Goal: Information Seeking & Learning: Learn about a topic

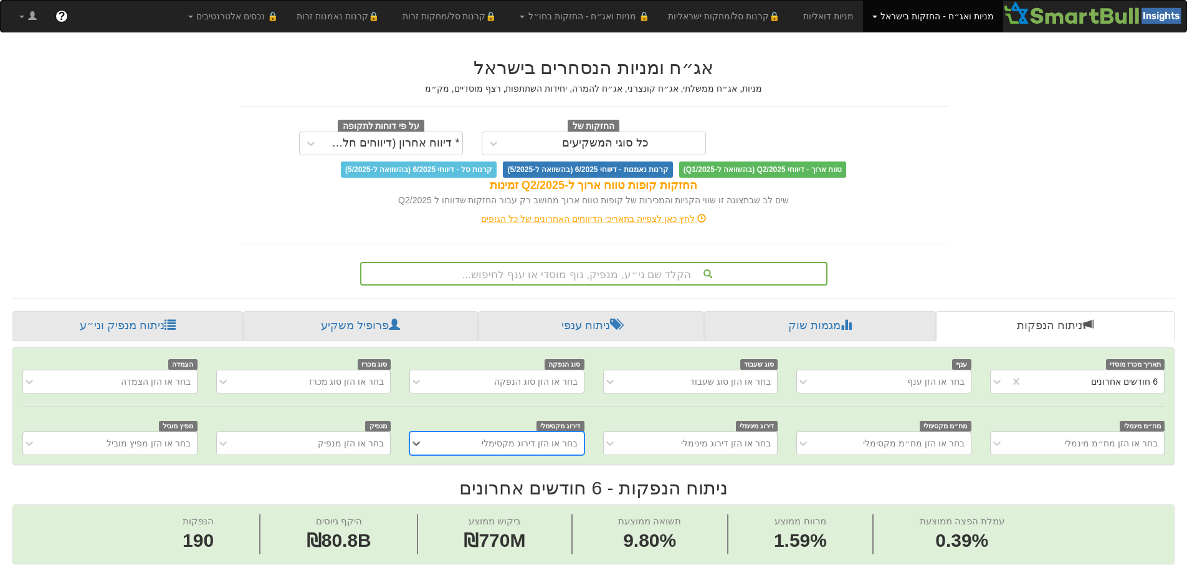
scroll to position [125, 0]
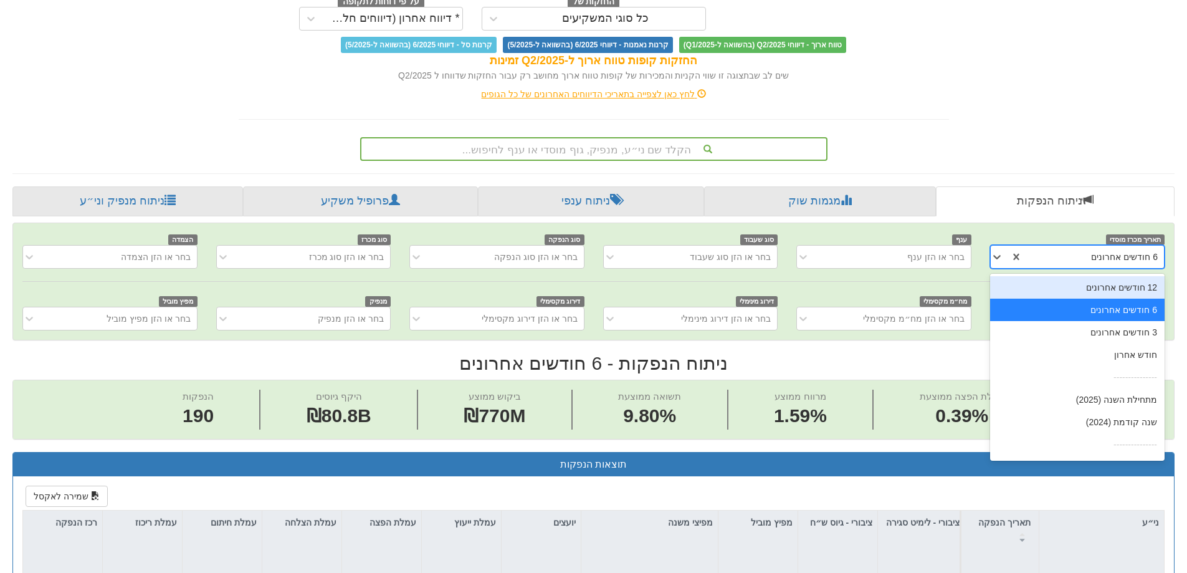
click at [1062, 257] on div "6 חודשים אחרונים" at bounding box center [1093, 257] width 141 height 20
click at [1094, 289] on div "12 חודשים אחרונים" at bounding box center [1077, 287] width 175 height 22
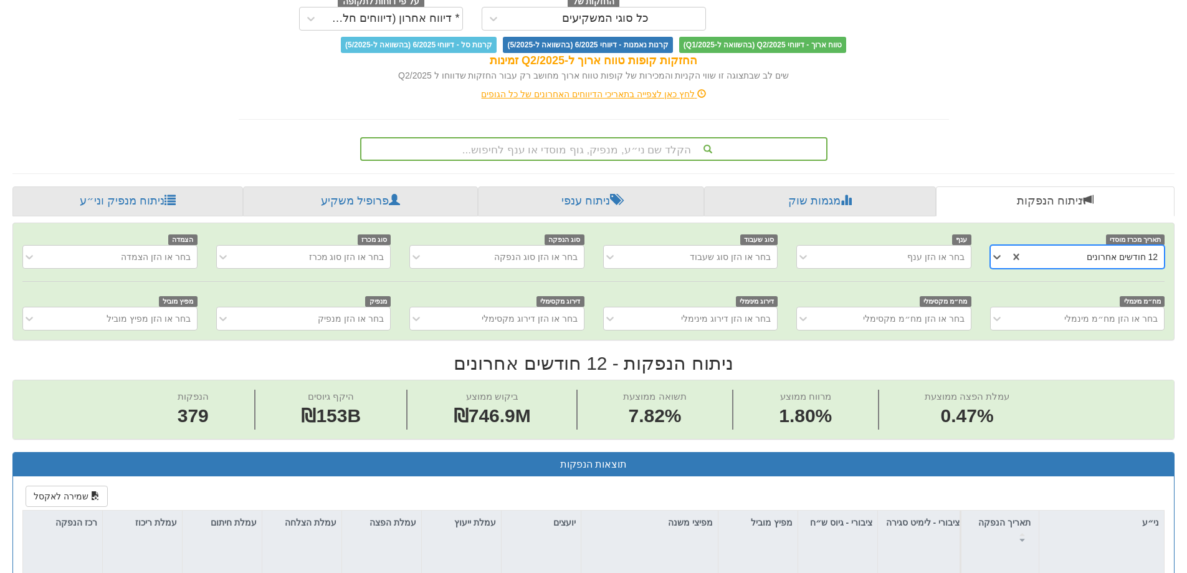
click at [944, 272] on div "תאריך מכרז מוסדי option 12 חודשים אחרונים, selected. 0 results available. Selec…" at bounding box center [593, 281] width 1161 height 117
click at [945, 255] on div "בחר או הזן ענף" at bounding box center [936, 257] width 57 height 12
drag, startPoint x: 945, startPoint y: 255, endPoint x: 815, endPoint y: 257, distance: 129.7
click at [945, 255] on div "בחר או הזן ענף" at bounding box center [936, 257] width 57 height 12
click at [725, 256] on div "בחר או הזן סוג שעבוד" at bounding box center [730, 257] width 81 height 12
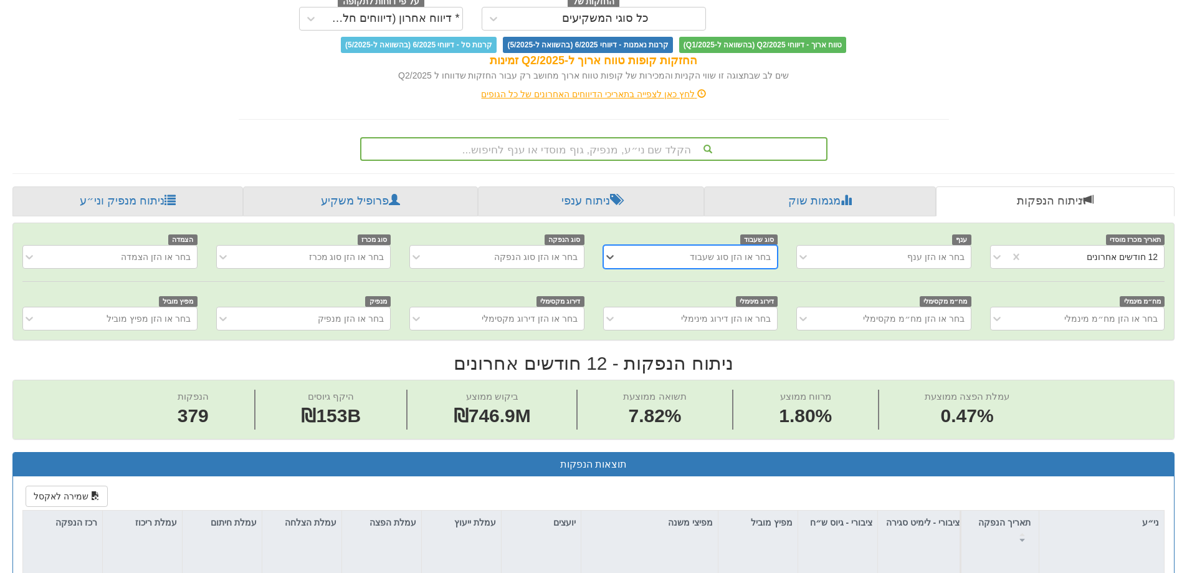
click at [725, 256] on div "בחר או הזן סוג שעבוד" at bounding box center [730, 257] width 81 height 12
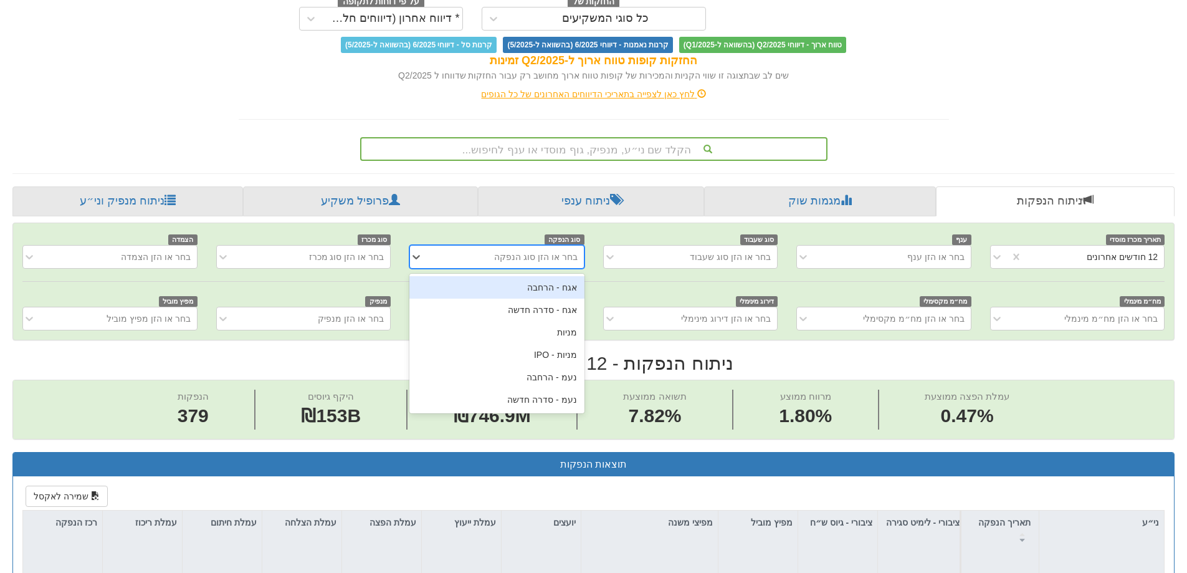
click at [529, 257] on div "בחר או הזן סוג הנפקה" at bounding box center [536, 257] width 84 height 12
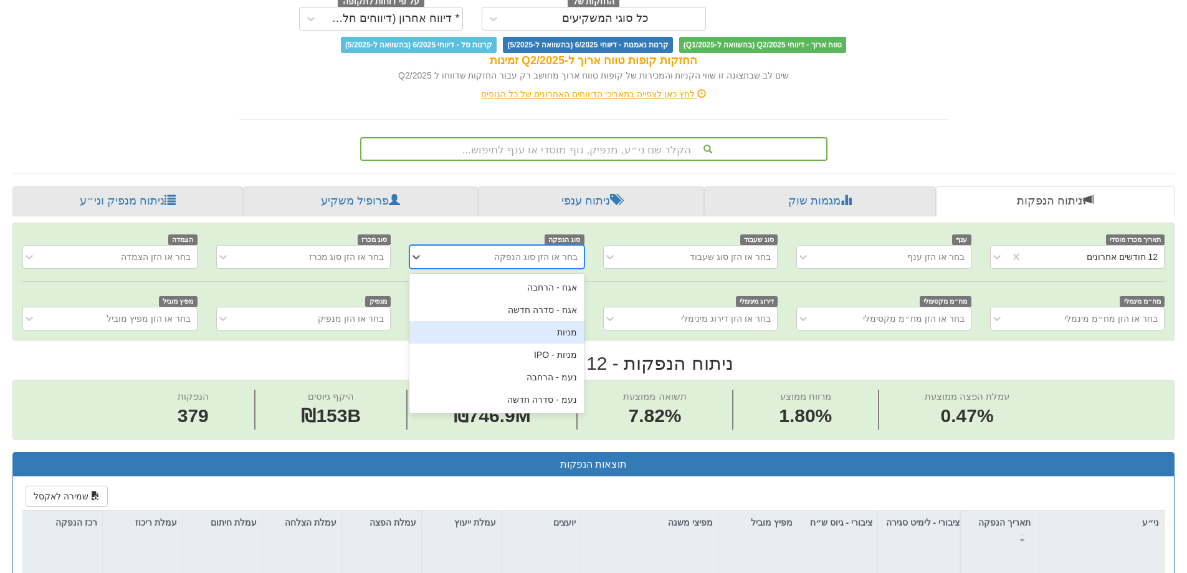
click at [524, 328] on div "מניות" at bounding box center [497, 332] width 175 height 22
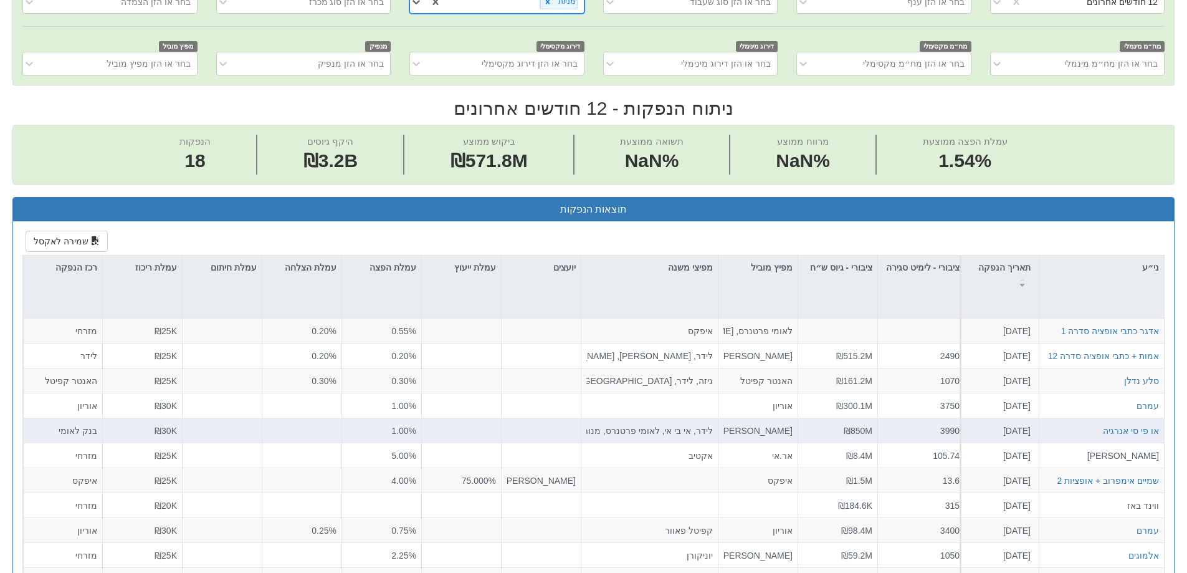
scroll to position [499, 0]
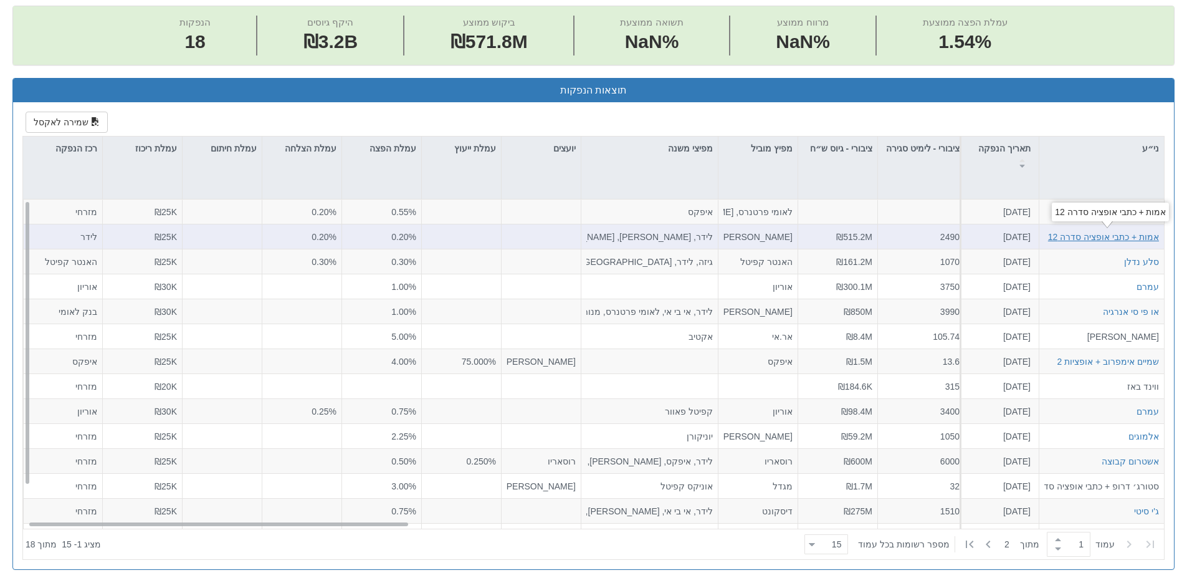
click at [1095, 239] on div "אמות + כתבי אופציה סדרה 12" at bounding box center [1103, 237] width 111 height 12
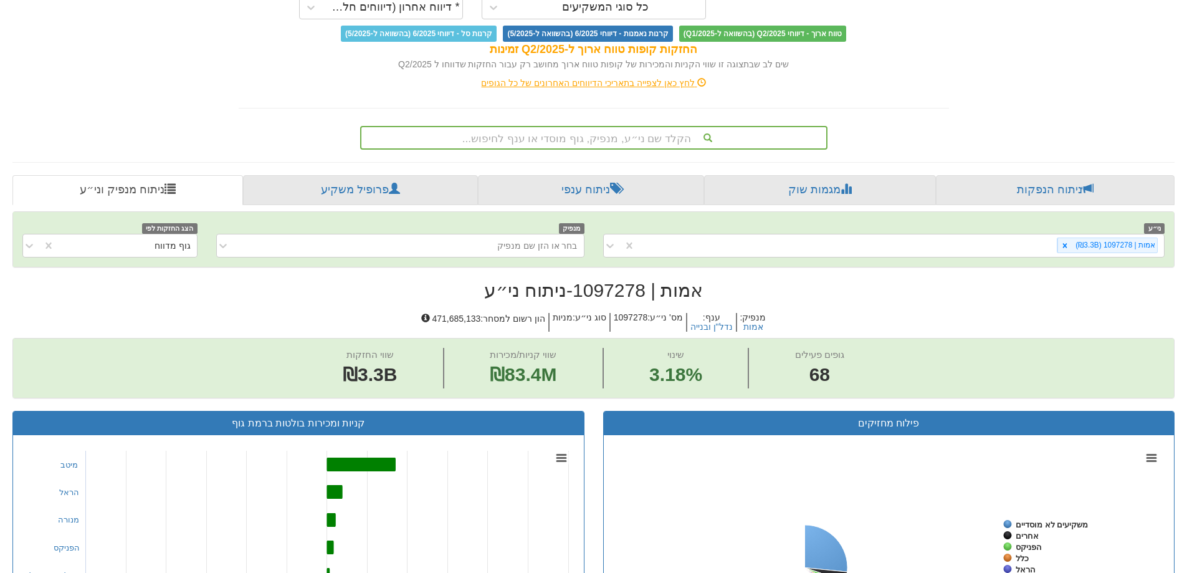
scroll to position [312, 0]
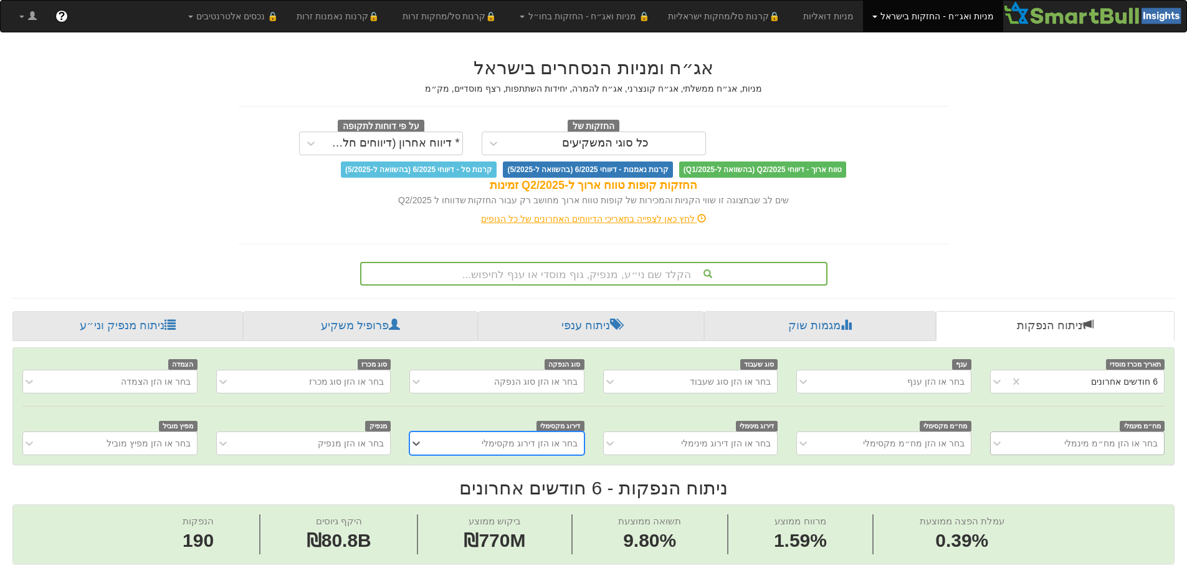
scroll to position [312, 0]
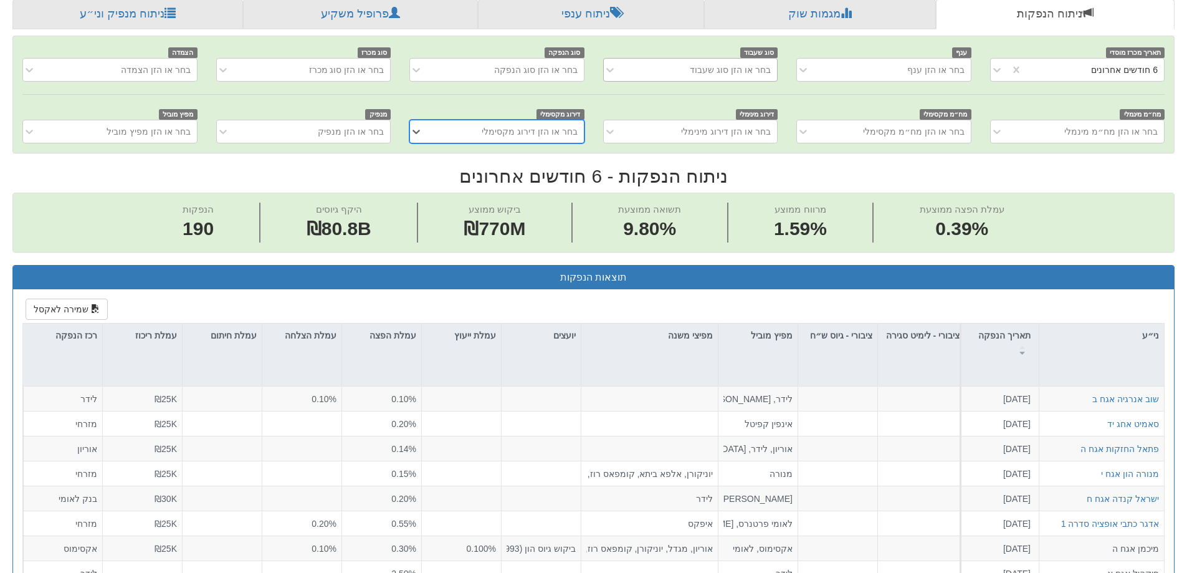
click at [711, 66] on div "בחר או הזן סוג שעבוד" at bounding box center [730, 70] width 81 height 12
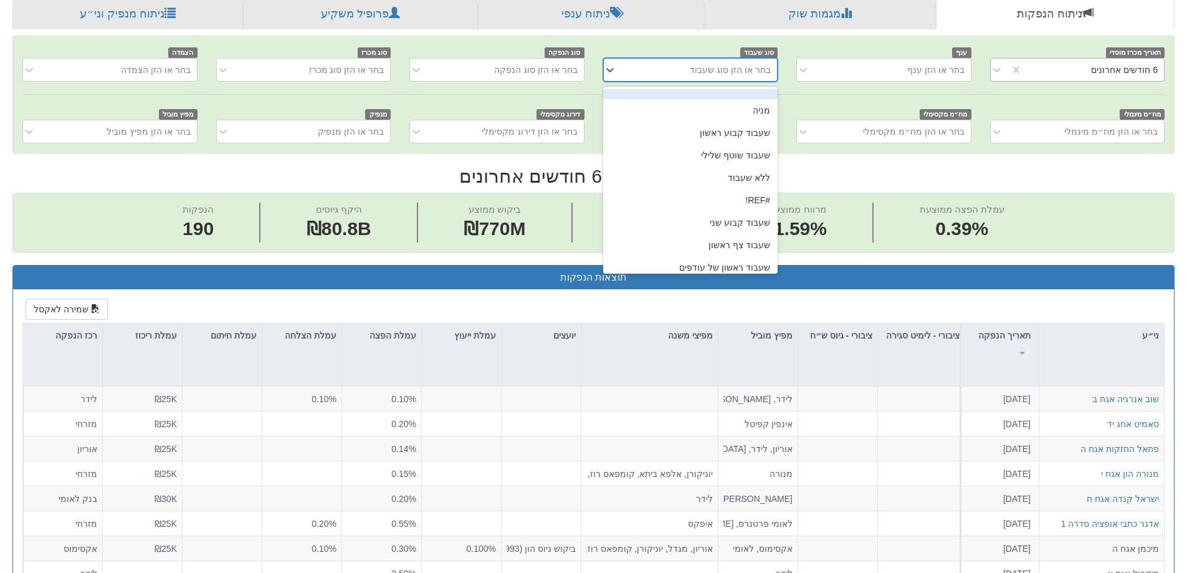
click at [1055, 66] on div "6 חודשים אחרונים" at bounding box center [1093, 70] width 141 height 20
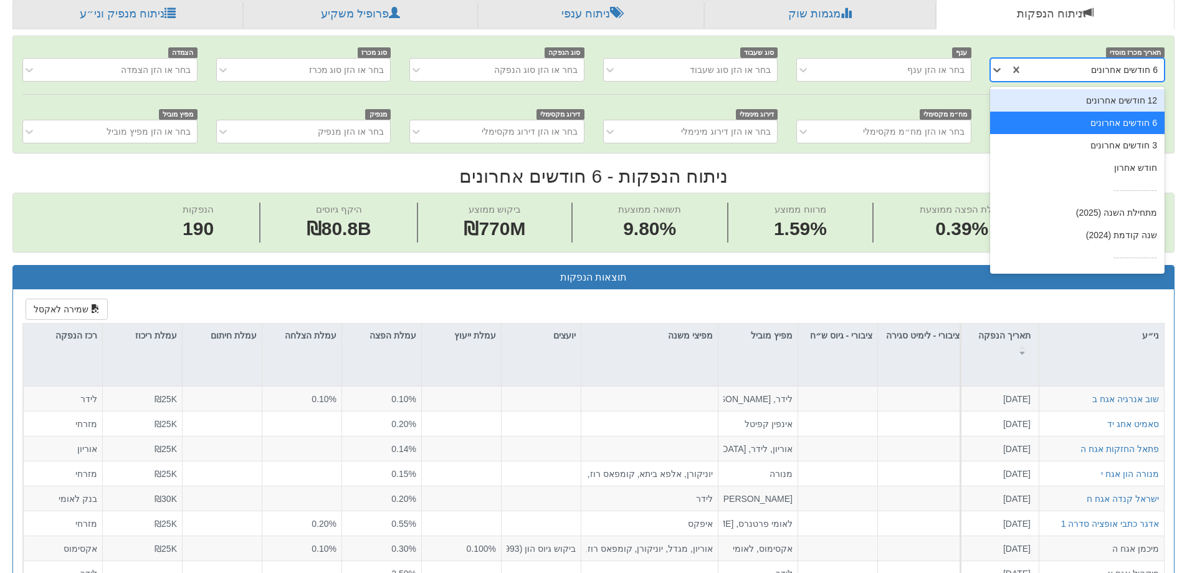
click at [1065, 109] on div "12 חודשים אחרונים" at bounding box center [1077, 100] width 175 height 22
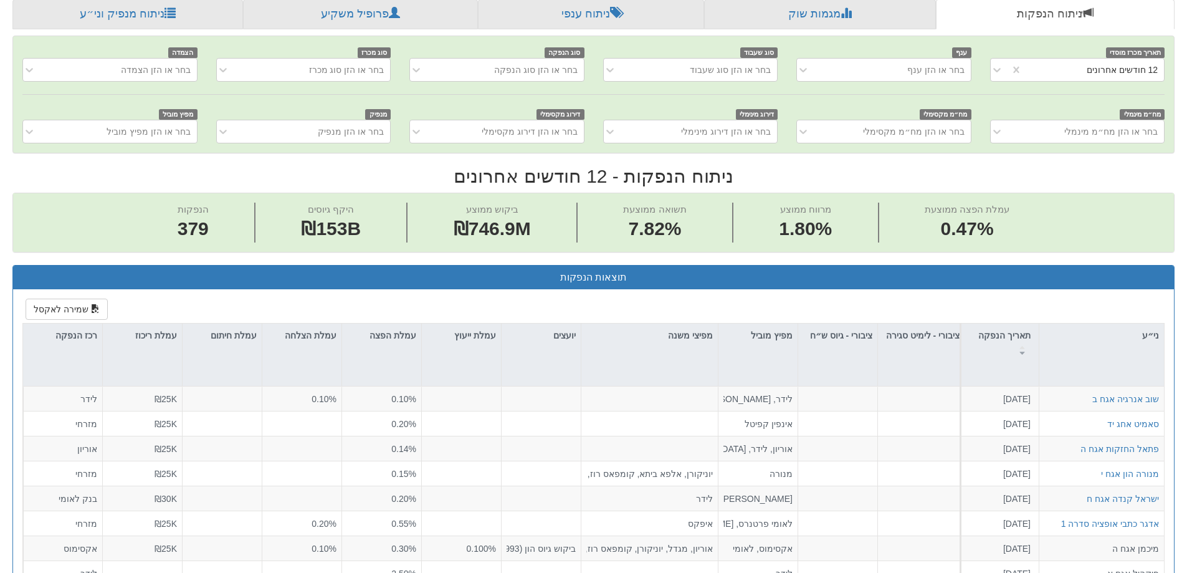
click at [1060, 101] on div "תאריך מכרז מוסדי 12 חודשים אחרונים ענף בחר או הזן ענף סוג שעבוד בחר או הזן סוג …" at bounding box center [593, 94] width 1161 height 117
click at [714, 76] on div "בחר או הזן סוג שעבוד" at bounding box center [700, 70] width 154 height 20
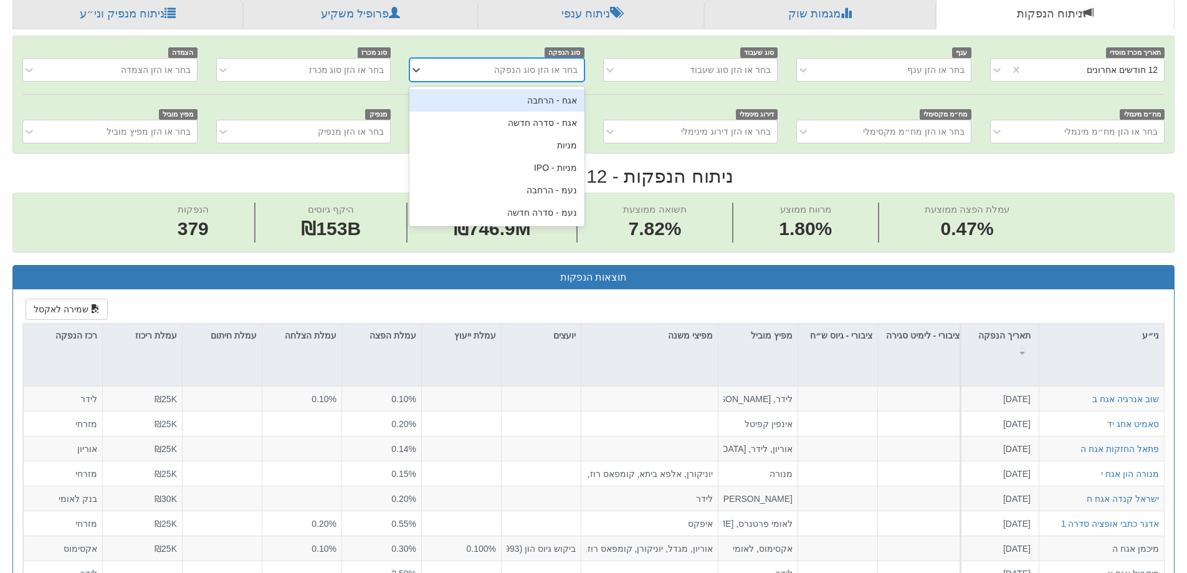
click at [564, 74] on div "בחר או הזן סוג הנפקה" at bounding box center [536, 70] width 84 height 12
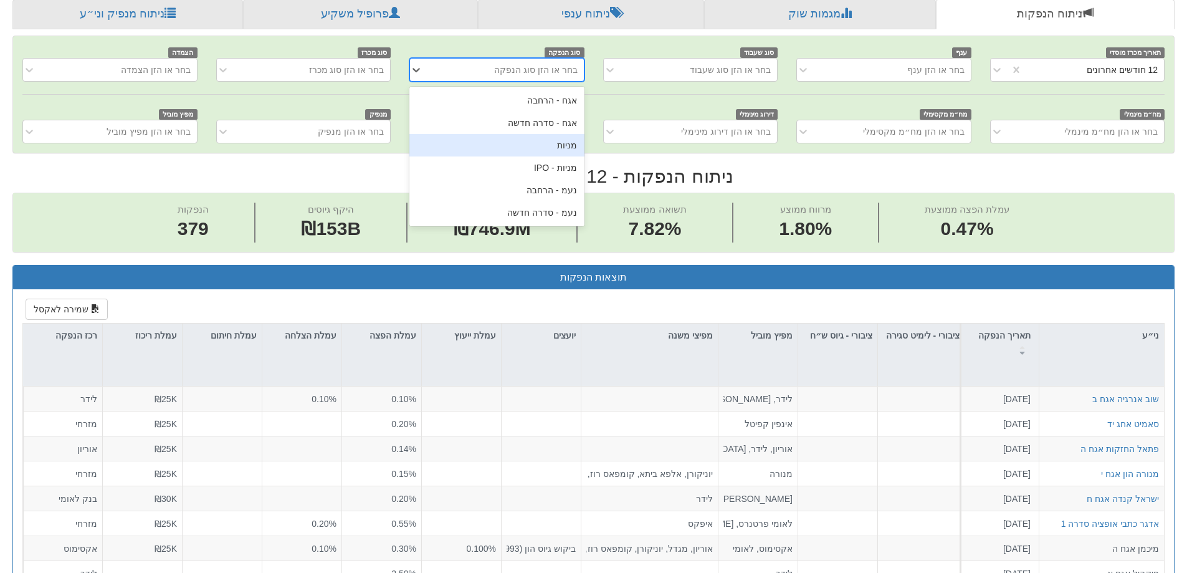
click at [559, 149] on div "מניות" at bounding box center [497, 145] width 175 height 22
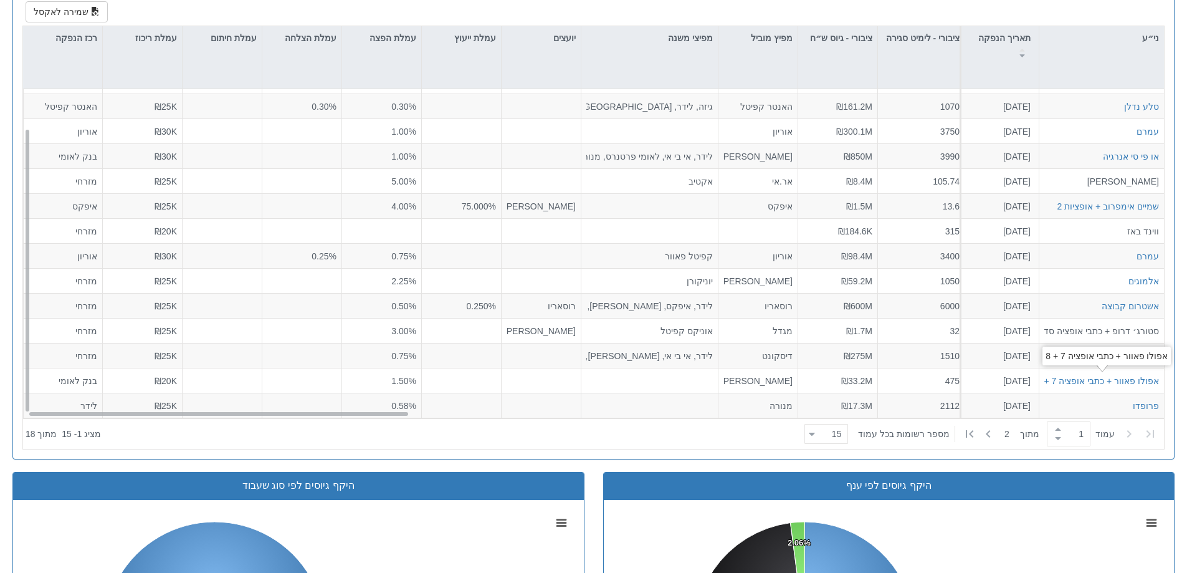
scroll to position [748, 0]
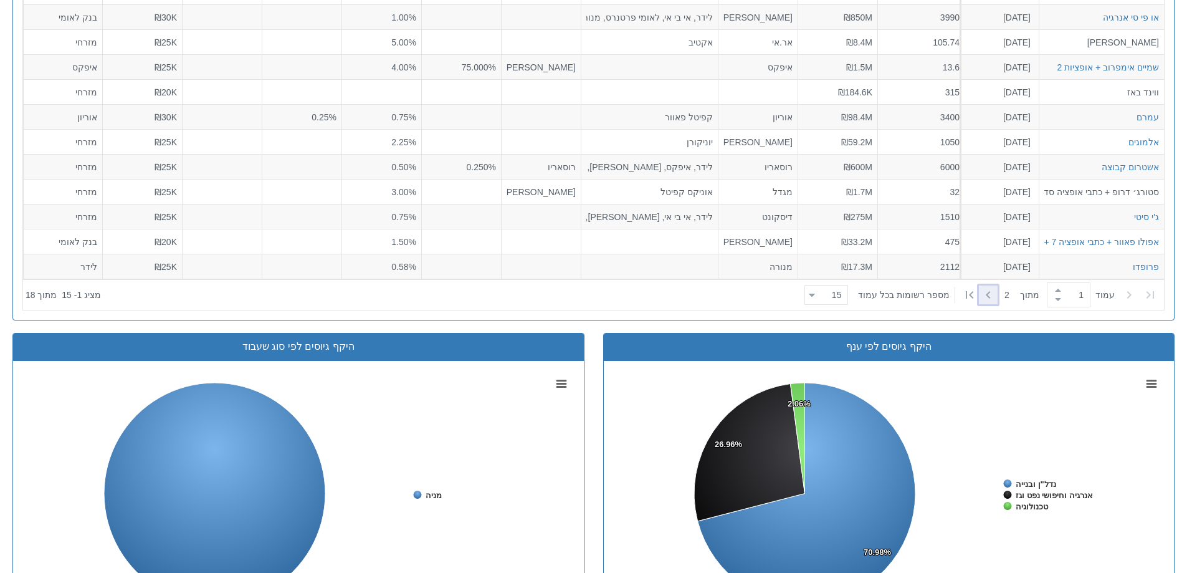
click at [986, 297] on icon at bounding box center [988, 294] width 4 height 7
type input "2"
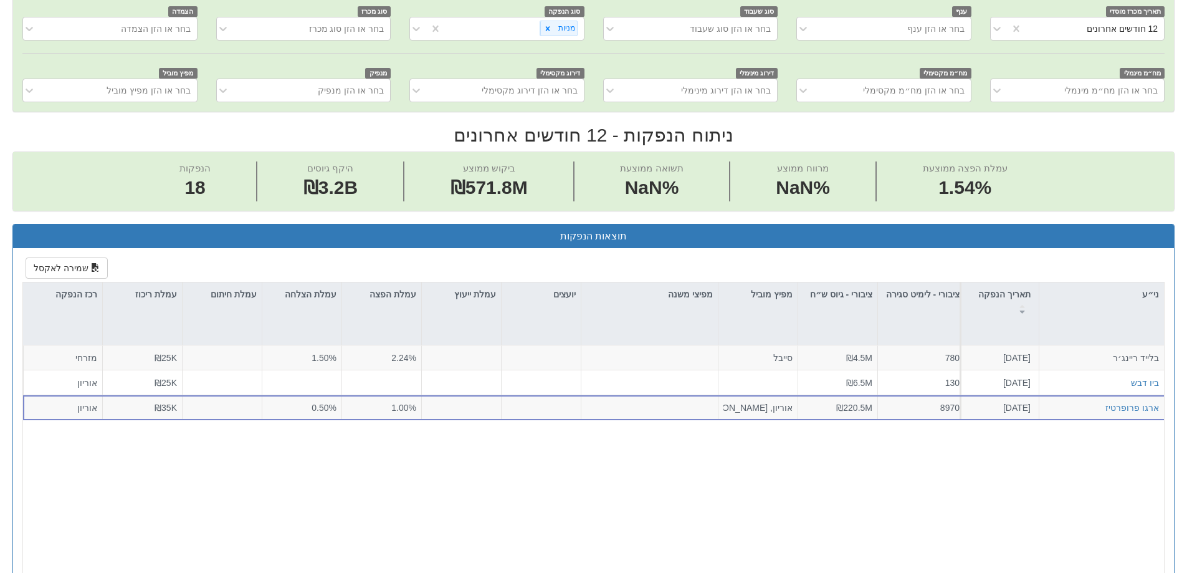
scroll to position [249, 0]
